Goal: Transaction & Acquisition: Purchase product/service

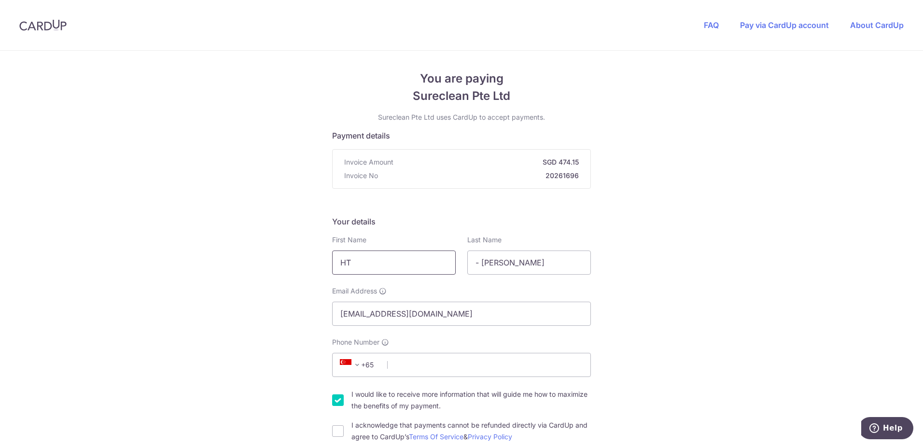
drag, startPoint x: 360, startPoint y: 258, endPoint x: 397, endPoint y: 260, distance: 36.3
type input "Kin"
type input "[PERSON_NAME]"
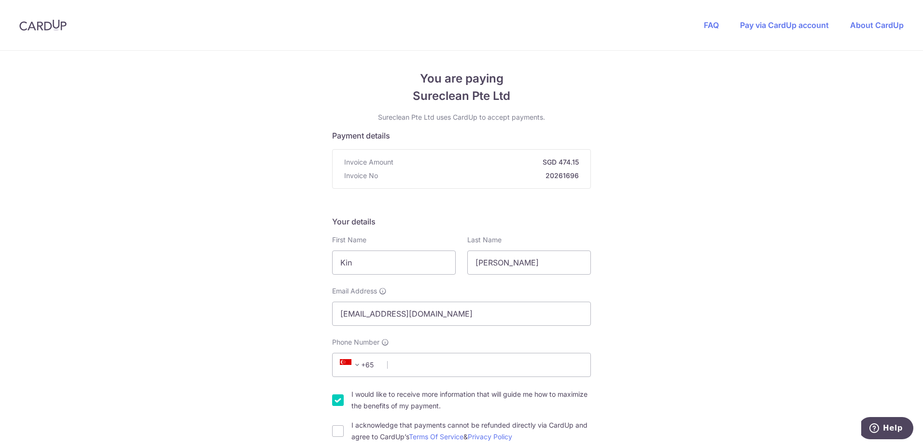
scroll to position [129, 0]
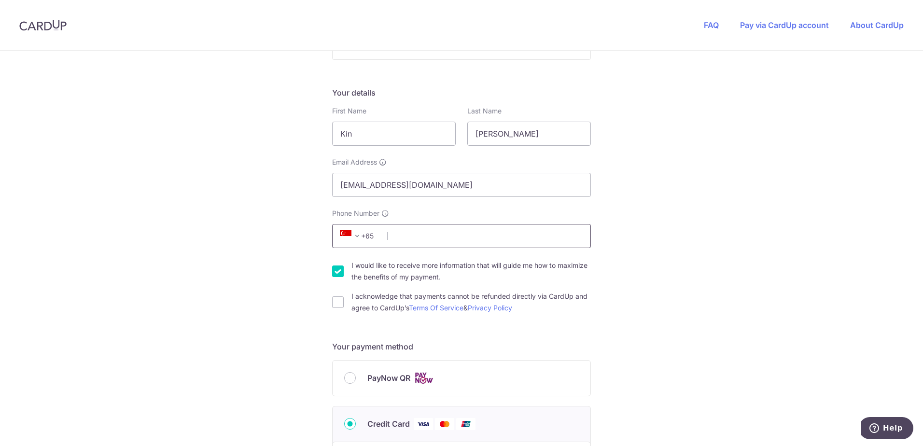
click at [409, 236] on input "Phone Number" at bounding box center [461, 236] width 259 height 24
type input "97249212"
click at [304, 268] on div "You are paying Sureclean Pte Ltd Sureclean Pte Ltd uses CardUp to accept paymen…" at bounding box center [461, 393] width 923 height 942
click at [339, 270] on input "I would like to receive more information that will guide me how to maximize the…" at bounding box center [338, 272] width 12 height 12
checkbox input "false"
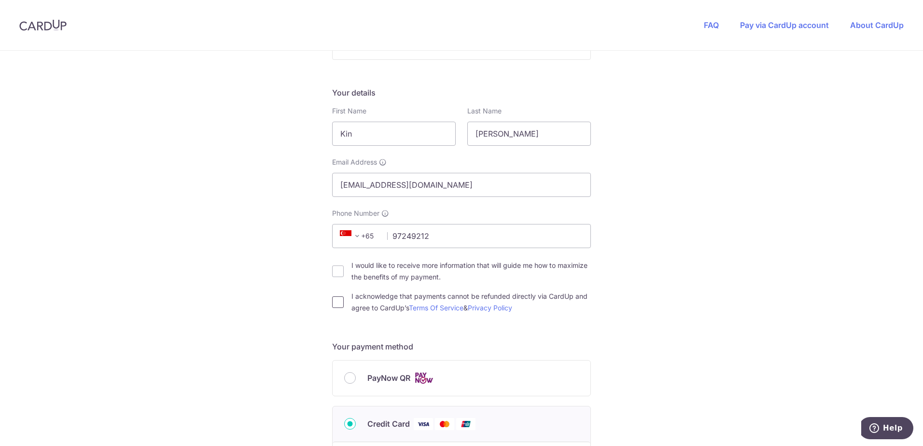
click at [335, 305] on input "I acknowledge that payments cannot be refunded directly via CardUp and agree to…" at bounding box center [338, 303] width 12 height 12
checkbox input "true"
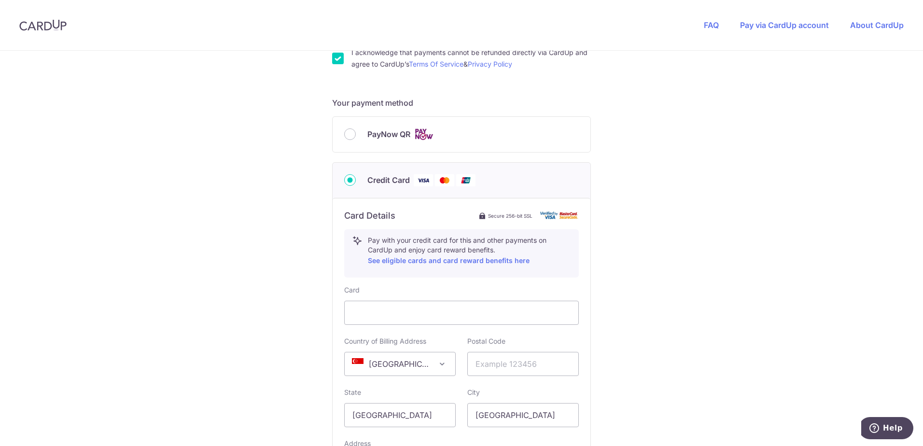
scroll to position [386, 0]
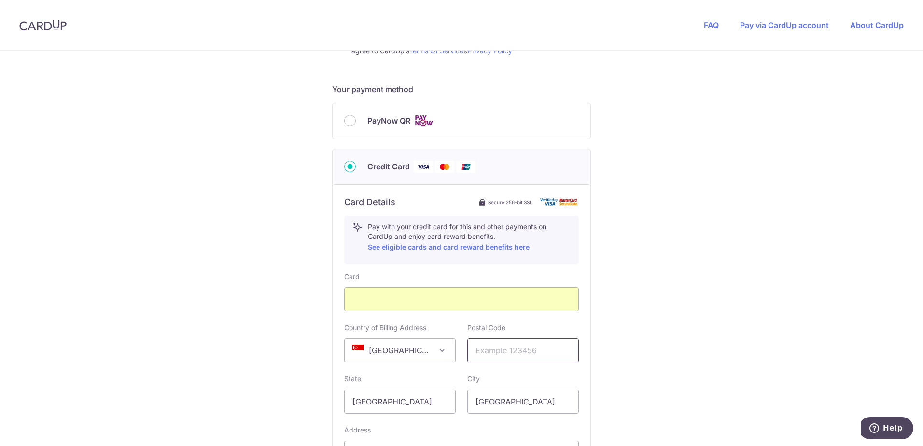
click at [528, 344] on input "text" at bounding box center [523, 351] width 112 height 24
type input "289853"
select select "65"
type input "[STREET_ADDRESS]"
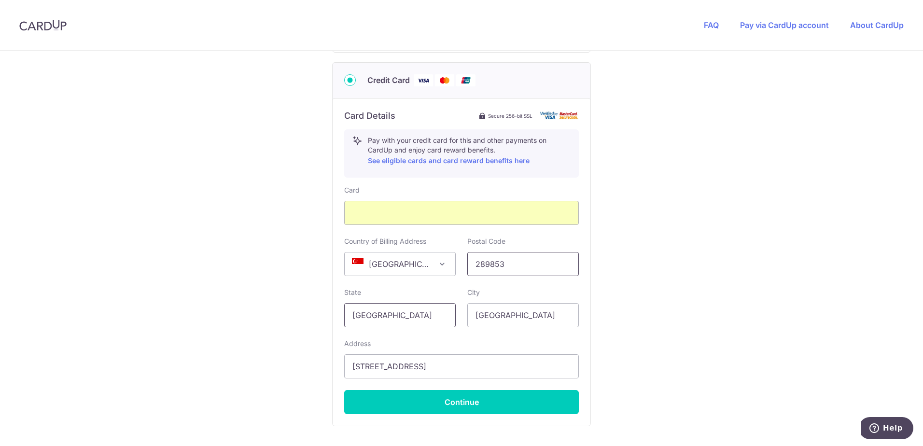
scroll to position [488, 0]
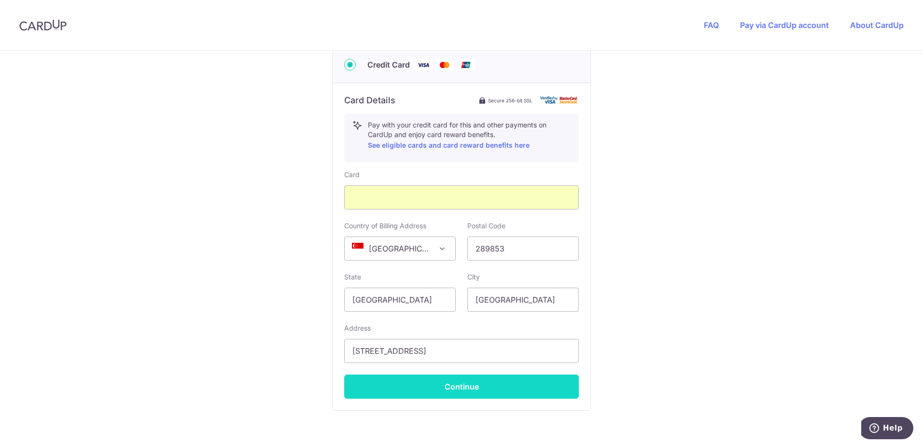
click at [426, 382] on button "Continue" at bounding box center [461, 387] width 235 height 24
type input "**** 9674"
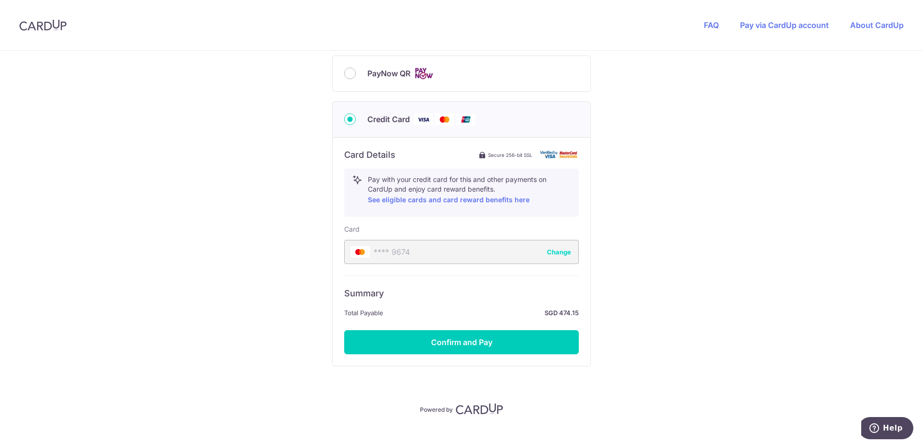
scroll to position [448, 0]
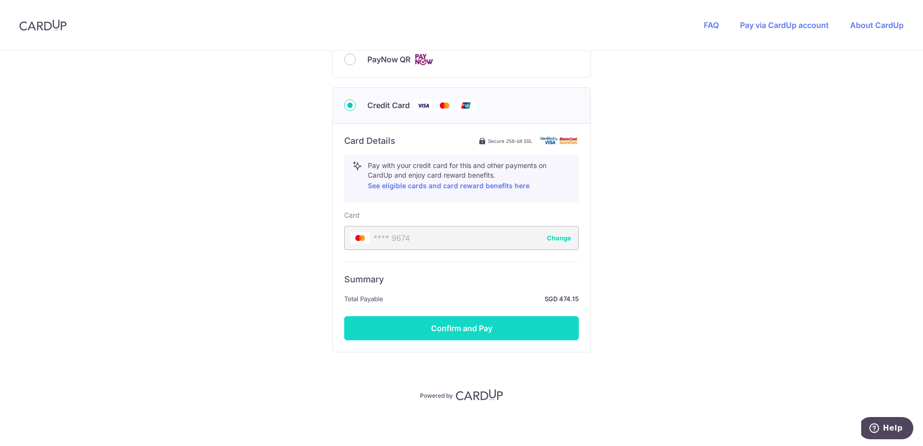
click at [477, 332] on button "Confirm and Pay" at bounding box center [461, 328] width 235 height 24
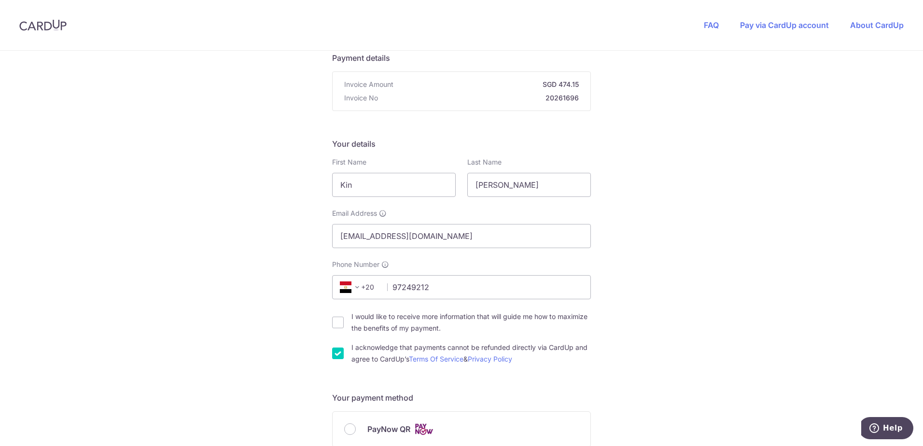
scroll to position [61, 0]
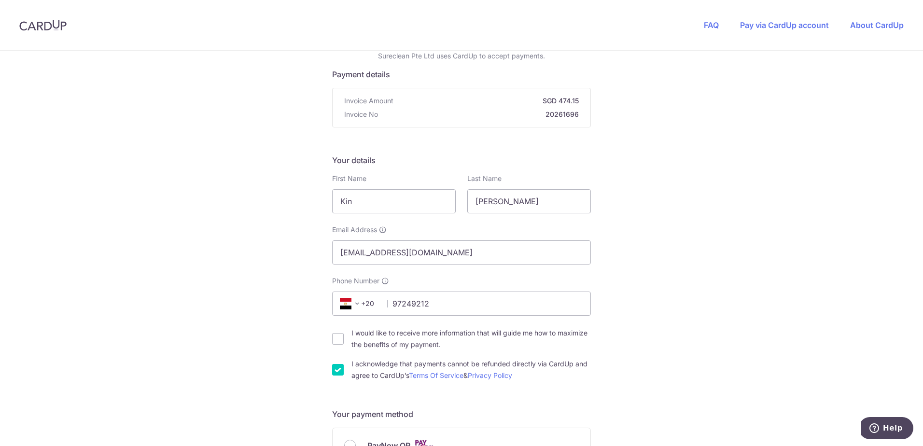
click at [358, 306] on span at bounding box center [358, 304] width 12 height 12
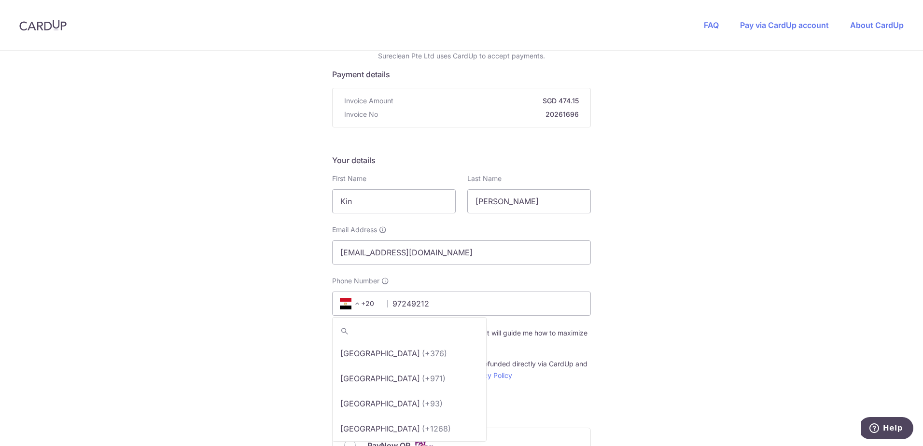
scroll to position [1580, 0]
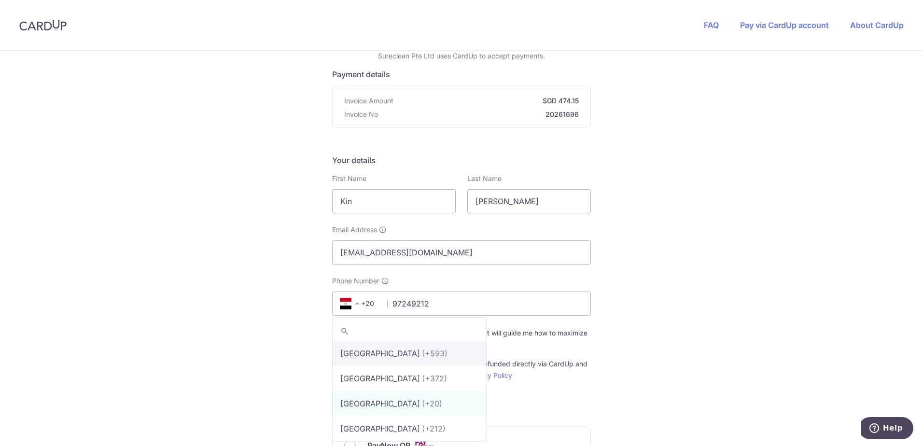
click at [380, 331] on input "search" at bounding box center [410, 331] width 154 height 19
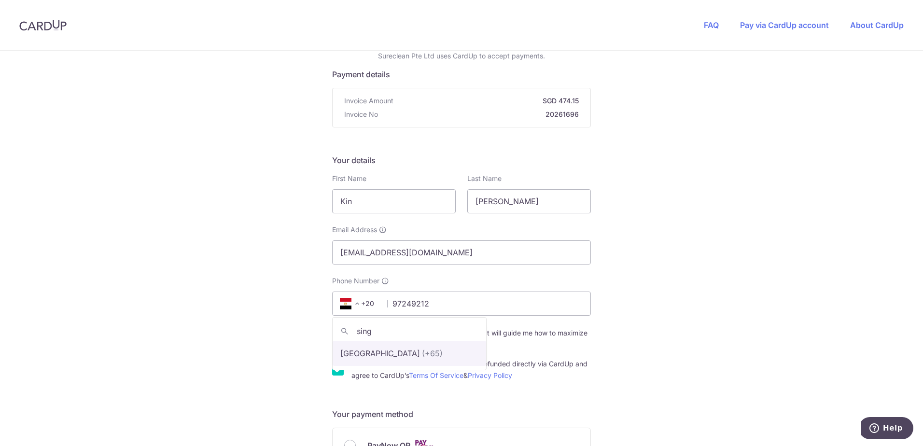
type input "sing"
select select "199"
click at [790, 346] on div "You are paying Sureclean Pte Ltd Sureclean Pte Ltd uses CardUp to accept paymen…" at bounding box center [461, 410] width 923 height 843
